Goal: Task Accomplishment & Management: Complete application form

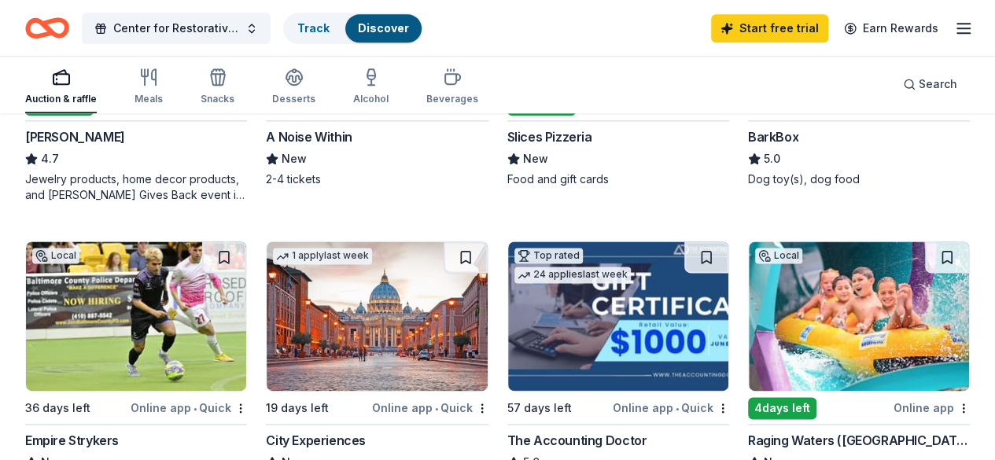
scroll to position [1022, 0]
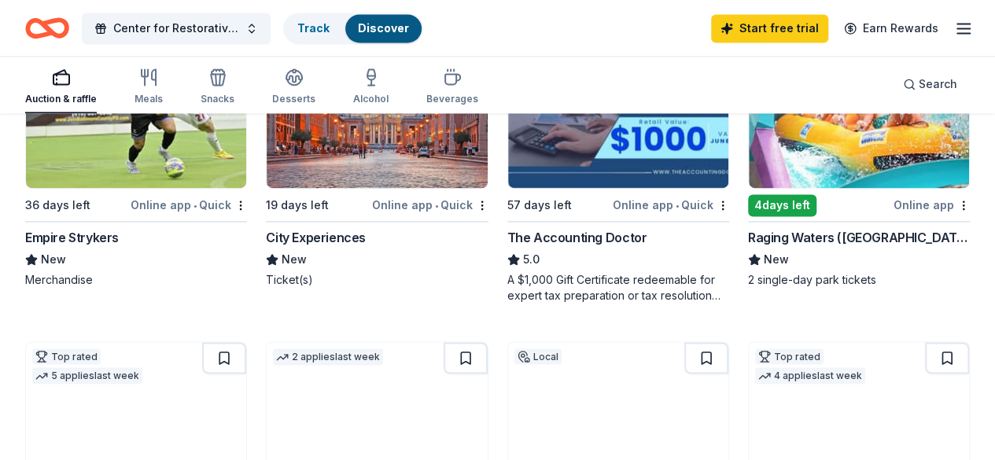
scroll to position [1101, 0]
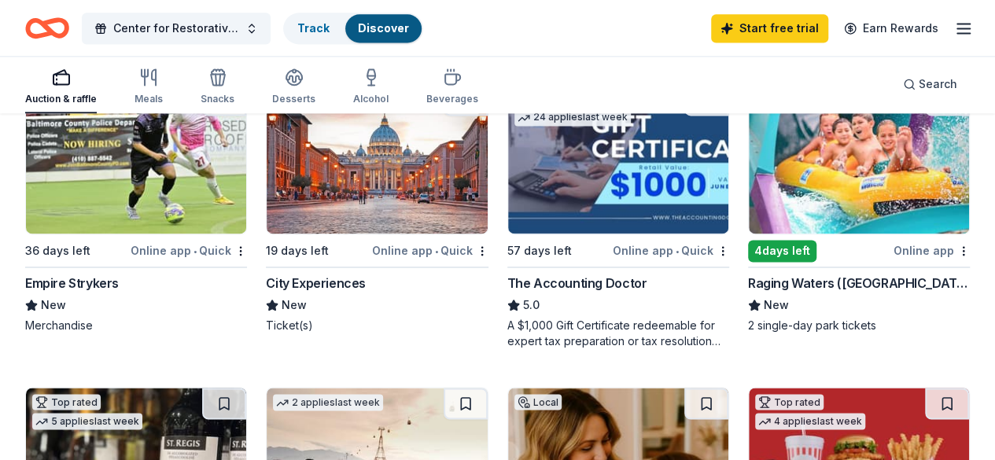
click at [833, 388] on img at bounding box center [859, 462] width 220 height 149
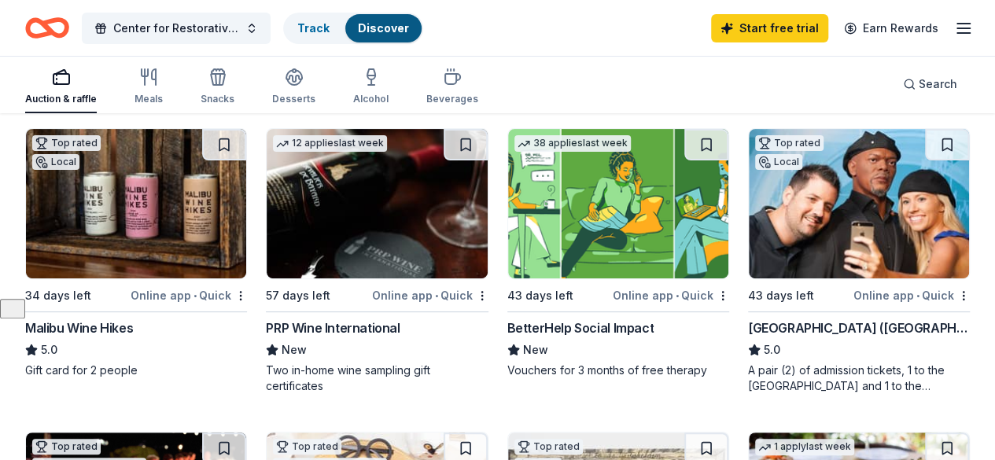
scroll to position [157, 0]
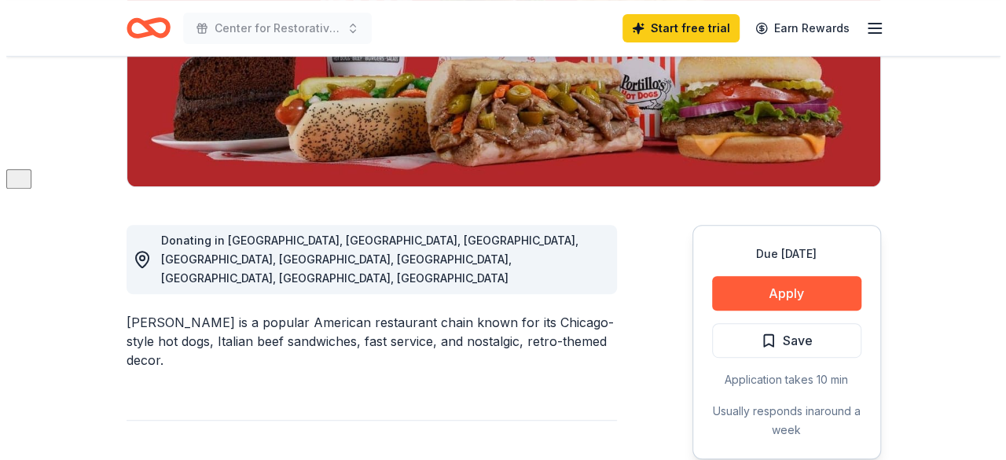
scroll to position [315, 0]
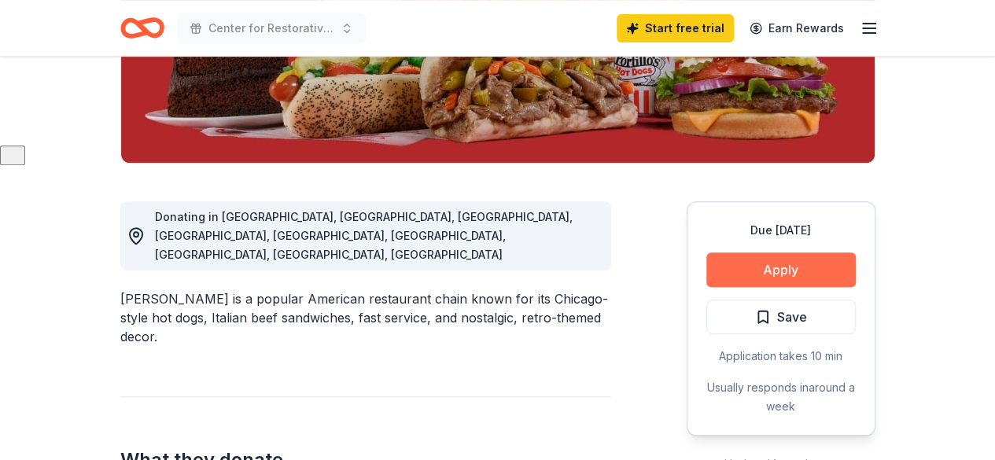
click at [722, 281] on button "Apply" at bounding box center [780, 269] width 149 height 35
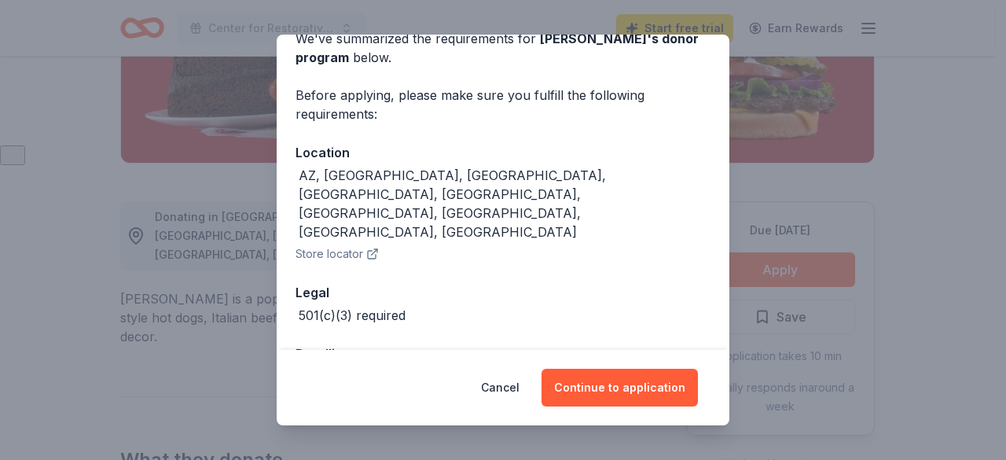
scroll to position [83, 0]
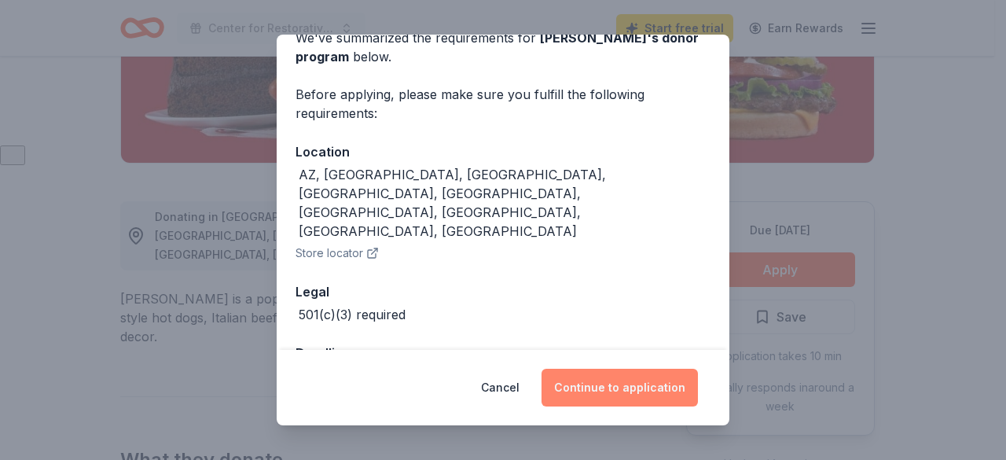
click at [599, 379] on button "Continue to application" at bounding box center [620, 388] width 156 height 38
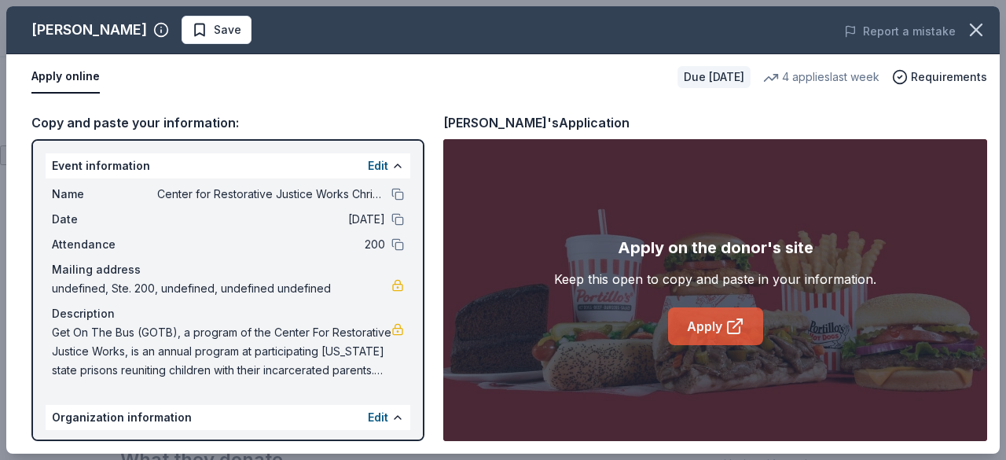
click at [695, 318] on link "Apply" at bounding box center [715, 326] width 95 height 38
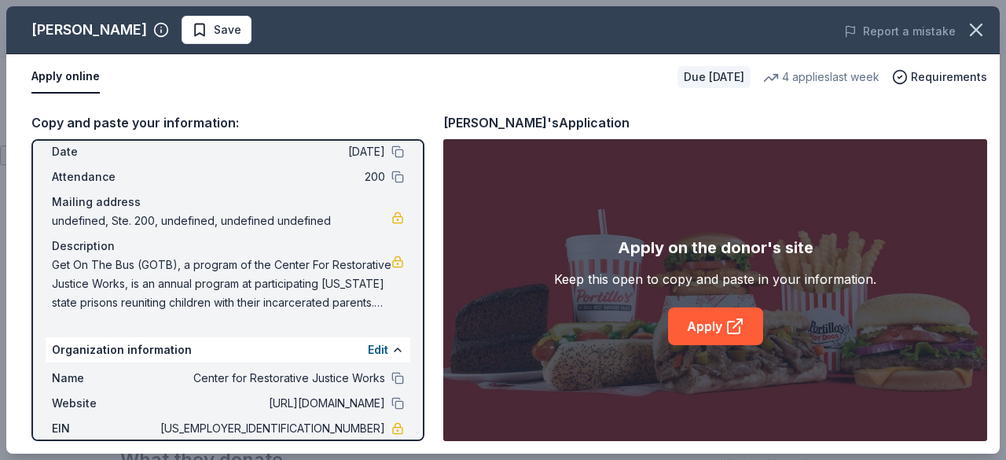
scroll to position [148, 0]
